Goal: Information Seeking & Learning: Learn about a topic

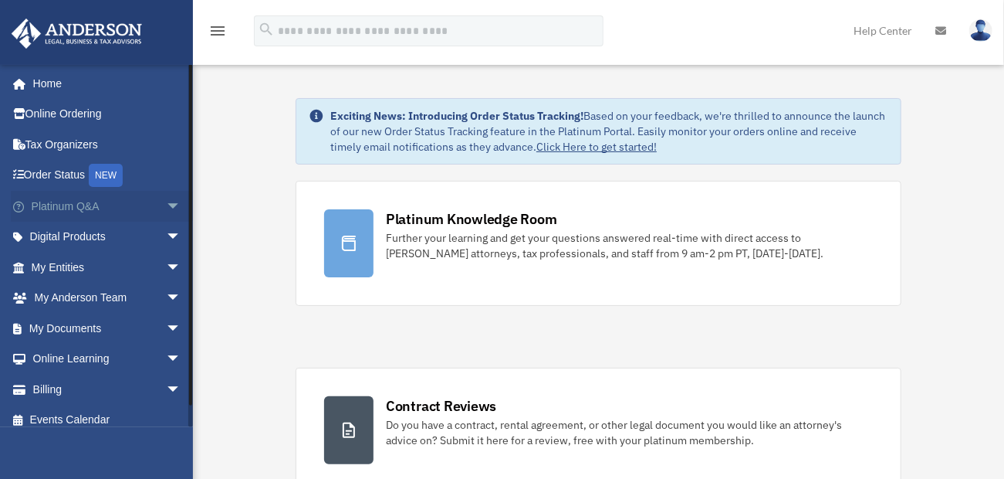
click at [166, 203] on span "arrow_drop_down" at bounding box center [181, 207] width 31 height 32
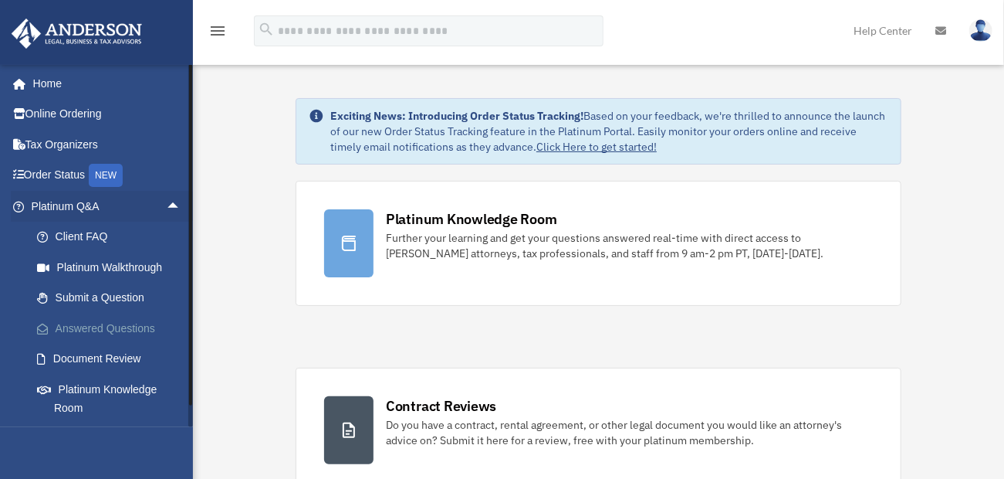
click at [134, 328] on link "Answered Questions" at bounding box center [113, 328] width 183 height 31
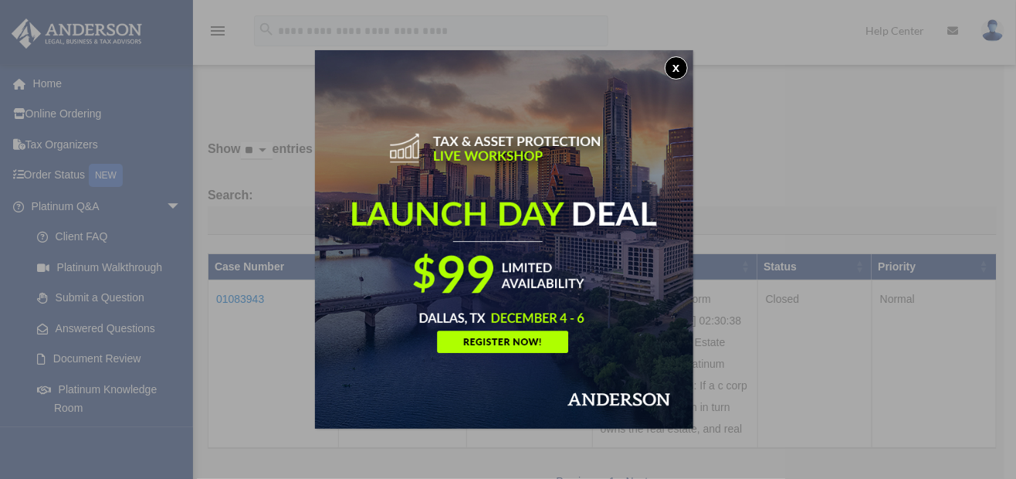
click at [681, 61] on button "x" at bounding box center [676, 67] width 23 height 23
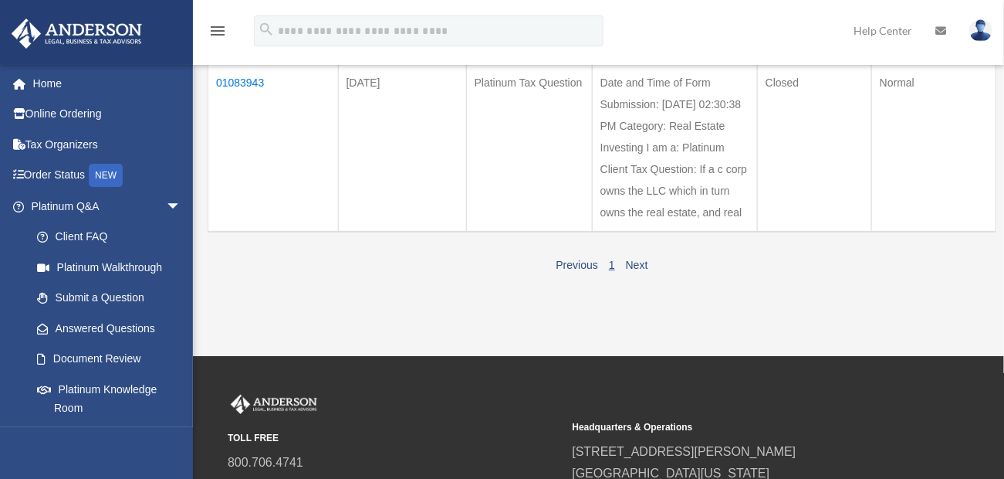
scroll to position [232, 0]
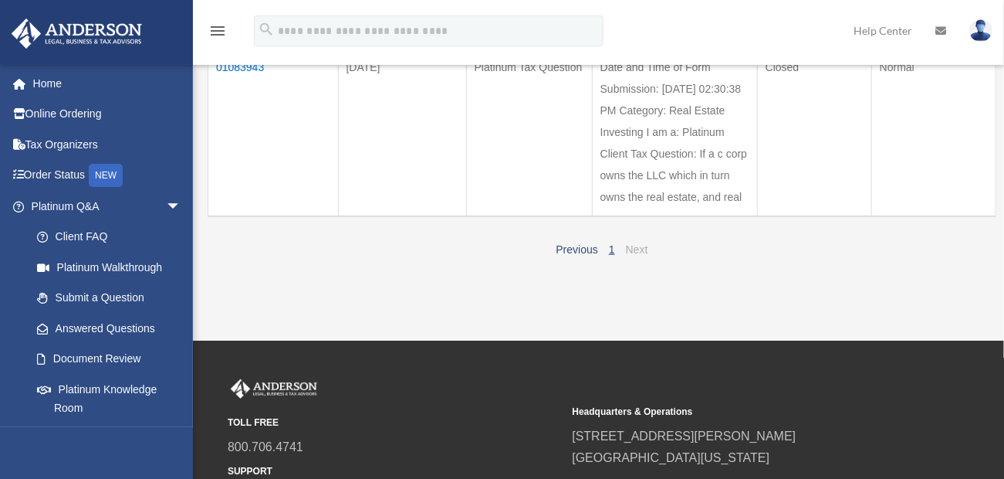
click at [632, 256] on link "Next" at bounding box center [637, 249] width 22 height 12
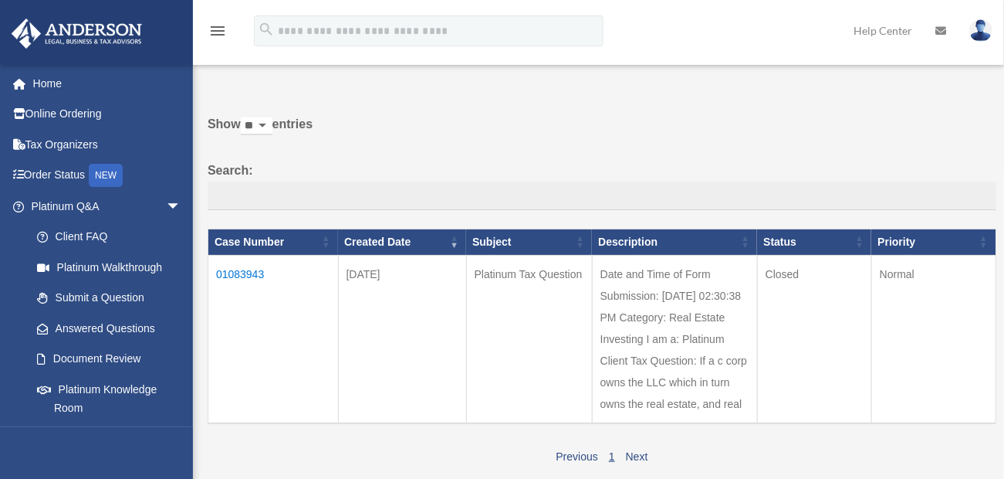
scroll to position [0, 0]
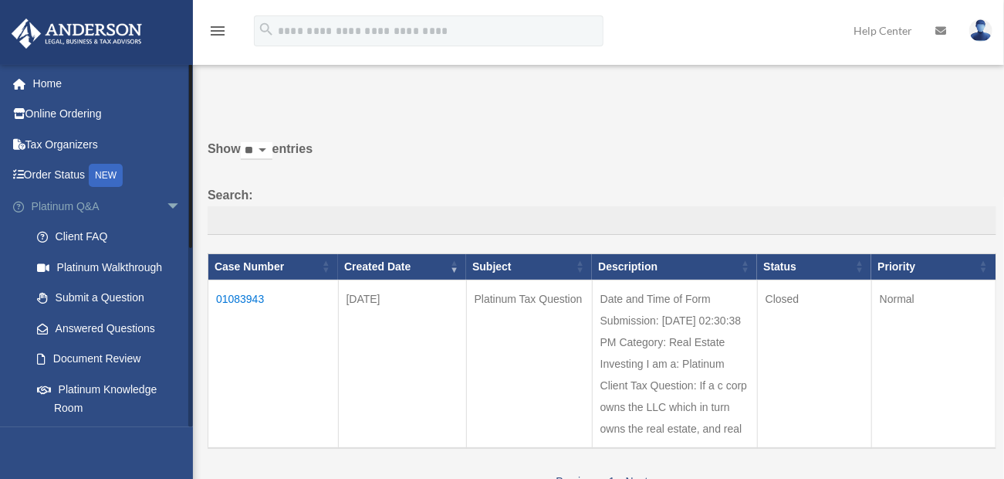
click at [166, 203] on span "arrow_drop_down" at bounding box center [181, 207] width 31 height 32
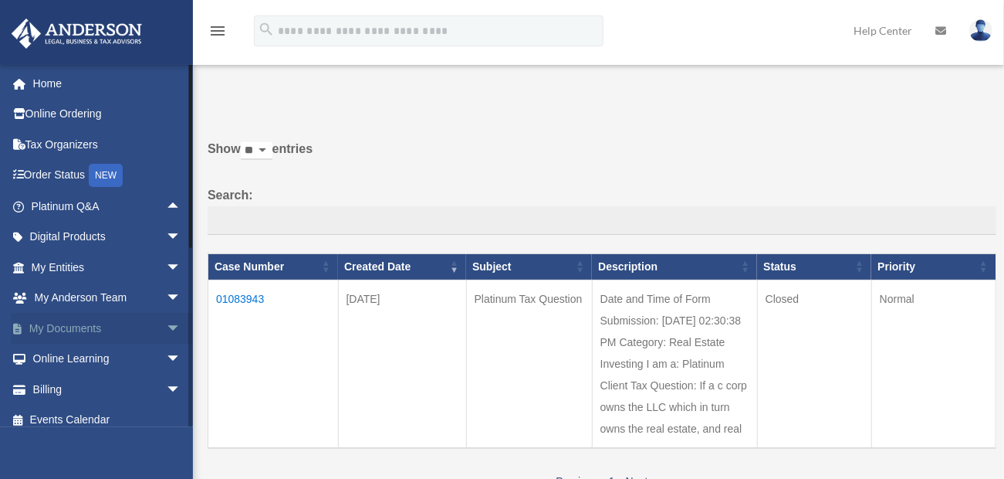
click at [166, 326] on span "arrow_drop_down" at bounding box center [181, 329] width 31 height 32
click at [63, 357] on link "Box" at bounding box center [113, 359] width 183 height 31
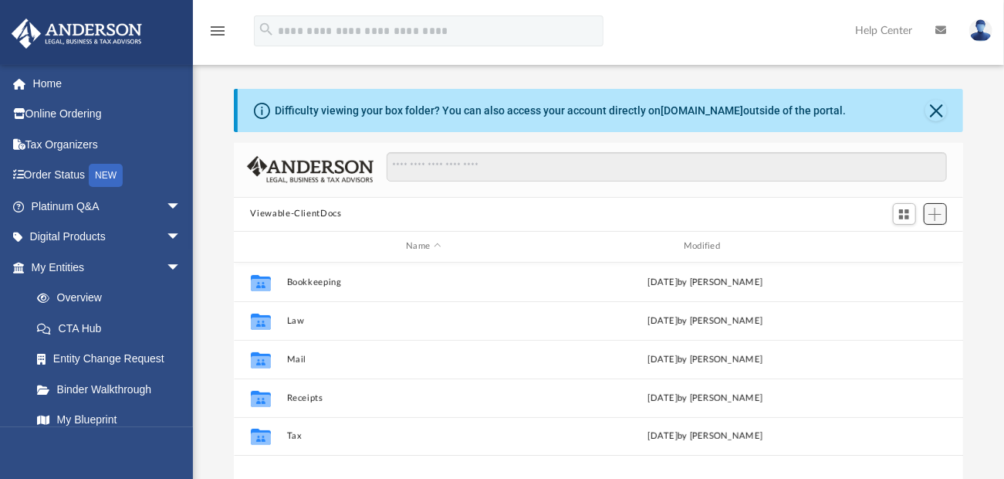
click at [936, 215] on span "Add" at bounding box center [935, 214] width 13 height 13
